Goal: Check status: Check status

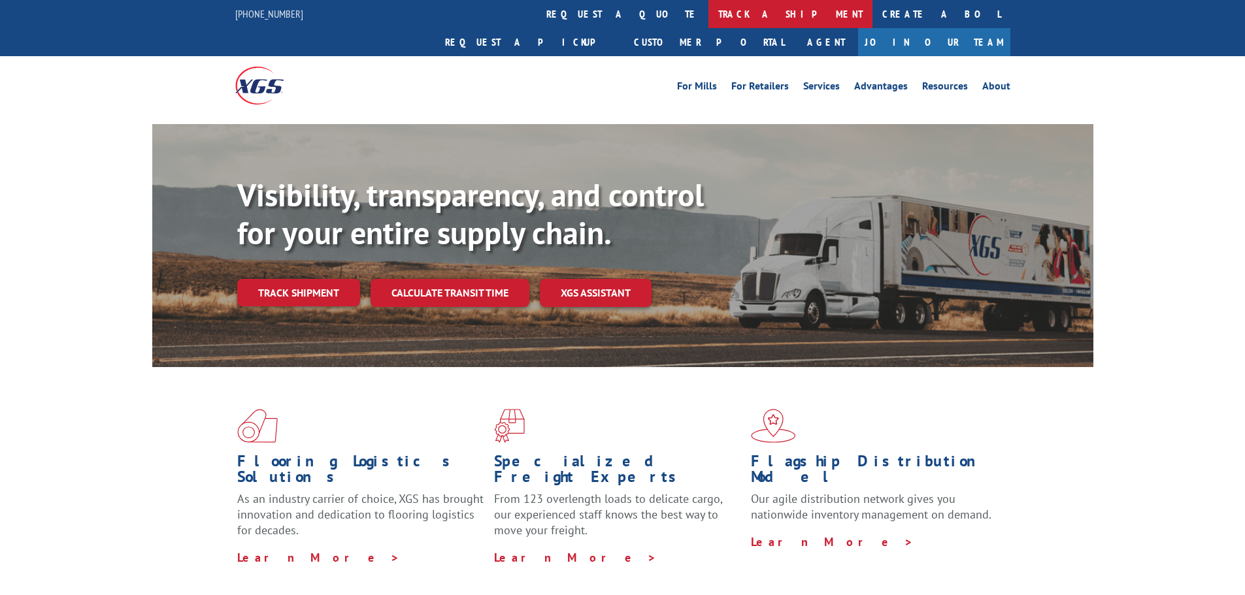
click at [708, 14] on link "track a shipment" at bounding box center [790, 14] width 164 height 28
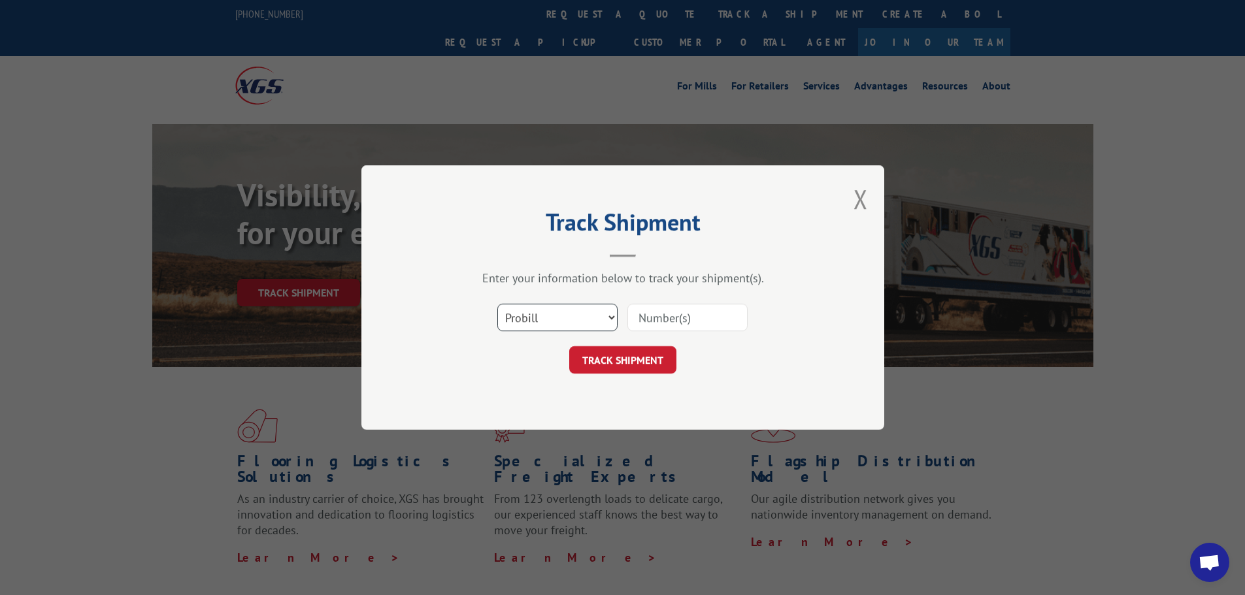
click at [605, 314] on select "Select category... Probill BOL PO" at bounding box center [557, 317] width 120 height 27
select select "bol"
click at [497, 304] on select "Select category... Probill BOL PO" at bounding box center [557, 317] width 120 height 27
click at [672, 322] on input at bounding box center [687, 317] width 120 height 27
paste input "972122"
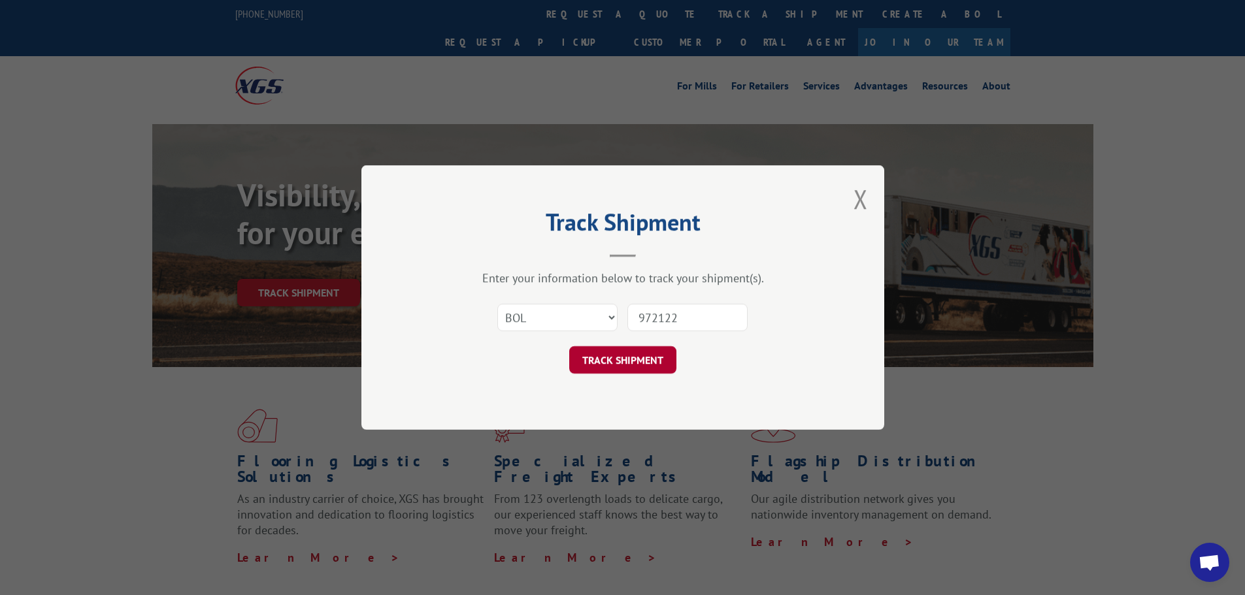
type input "972122"
click at [633, 349] on button "TRACK SHIPMENT" at bounding box center [622, 359] width 107 height 27
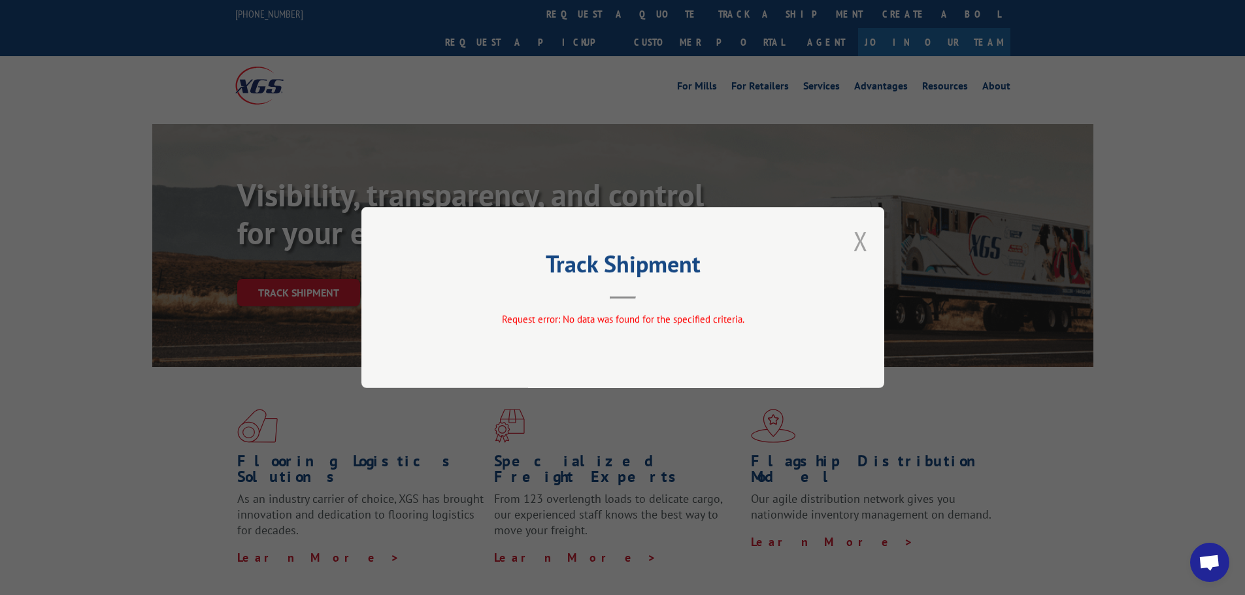
click at [863, 237] on button "Close modal" at bounding box center [860, 240] width 14 height 35
